Goal: Go to known website: Access a specific website the user already knows

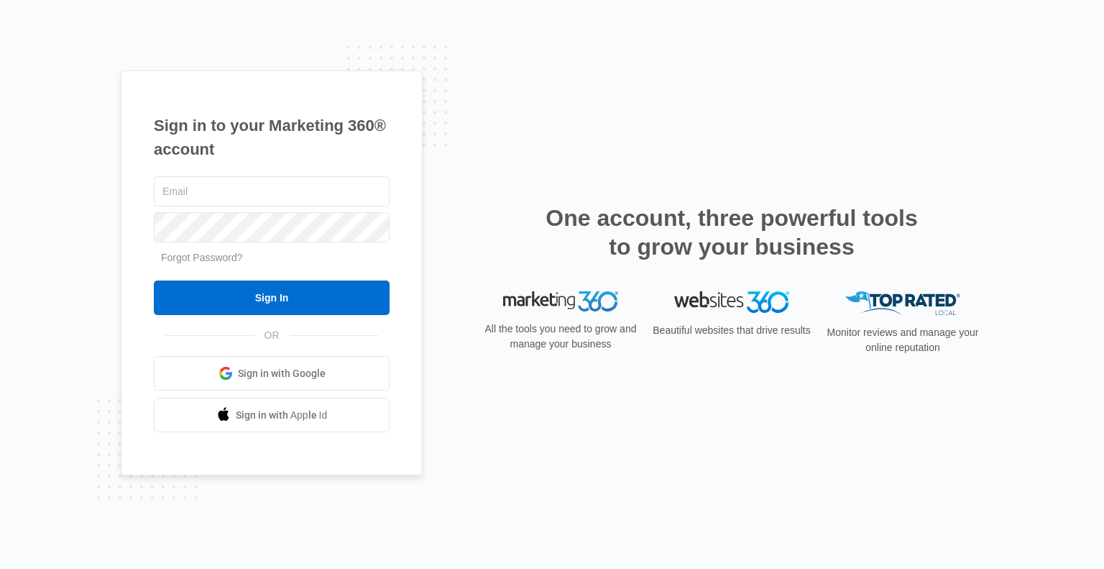
click at [240, 190] on input "text" at bounding box center [272, 191] width 236 height 30
type input "[EMAIL_ADDRESS][DOMAIN_NAME]"
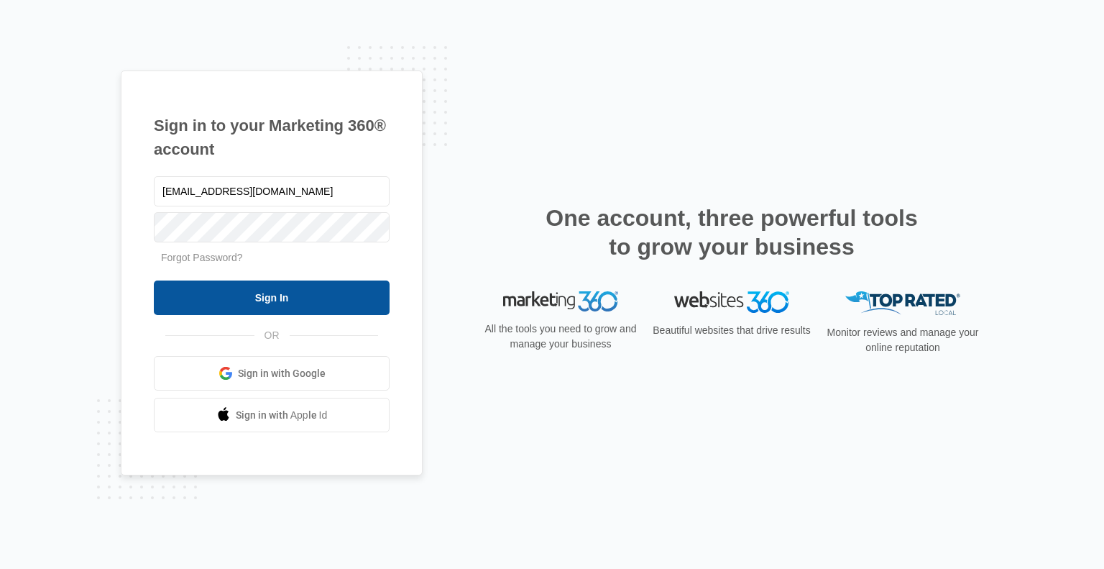
click at [305, 291] on input "Sign In" at bounding box center [272, 297] width 236 height 35
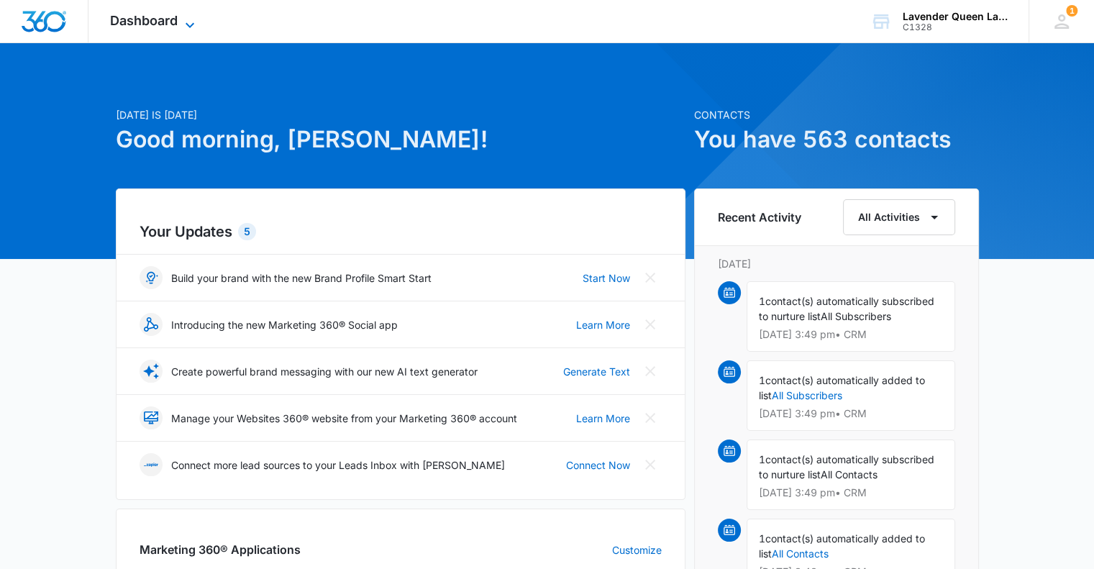
click at [190, 19] on icon at bounding box center [189, 25] width 17 height 17
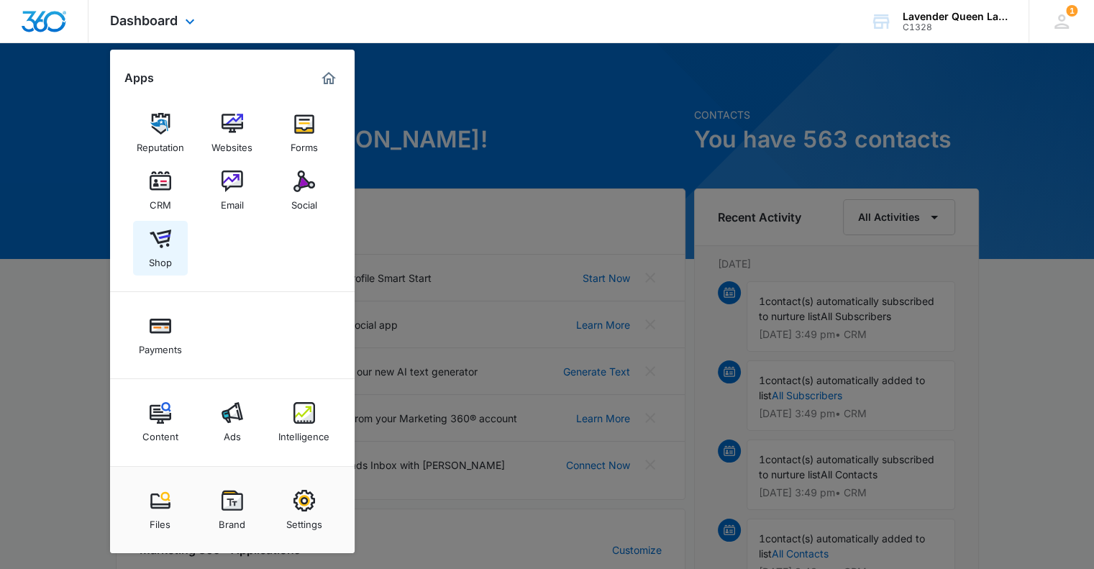
click at [168, 245] on img at bounding box center [161, 239] width 22 height 22
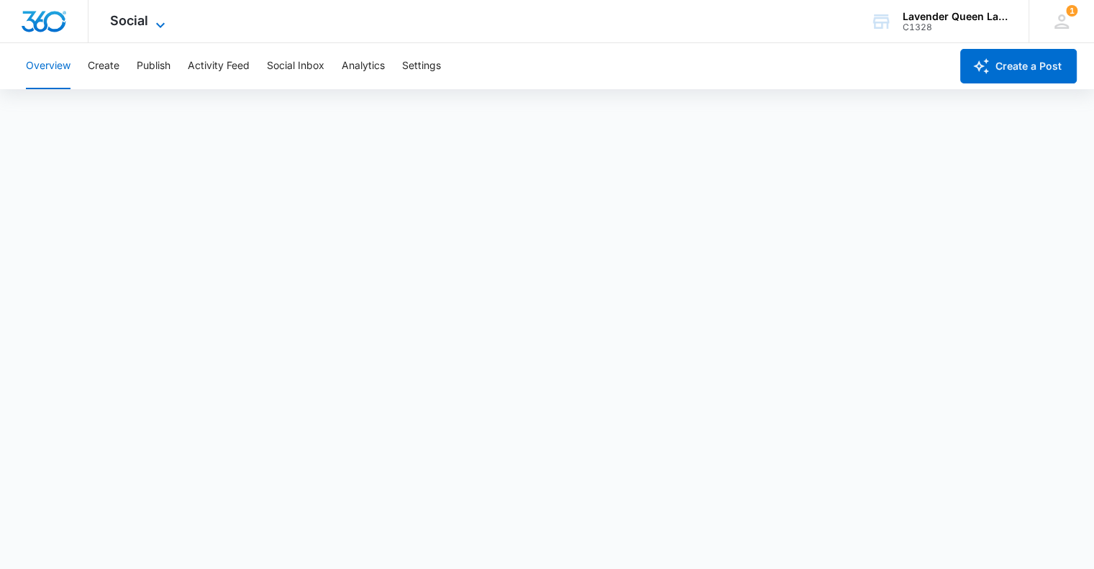
click at [162, 23] on icon at bounding box center [160, 25] width 17 height 17
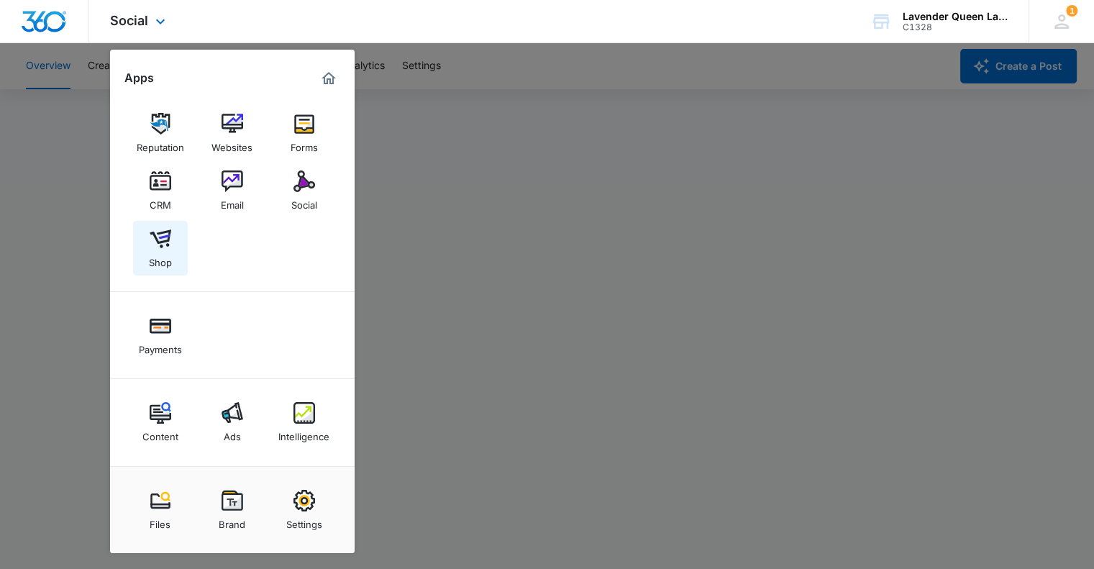
click at [163, 247] on img at bounding box center [161, 239] width 22 height 22
